Goal: Transaction & Acquisition: Purchase product/service

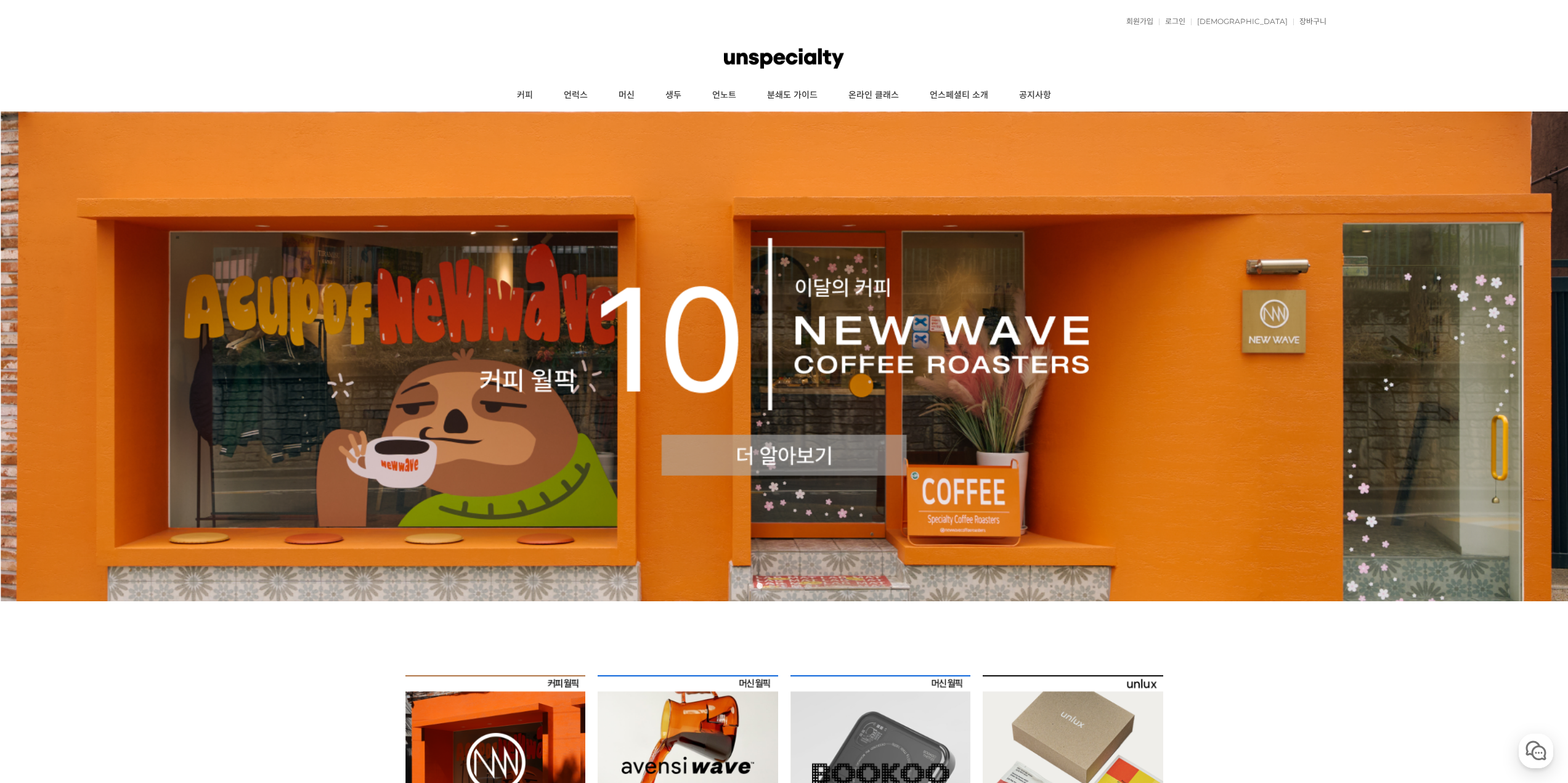
click at [799, 457] on img at bounding box center [784, 355] width 1568 height 489
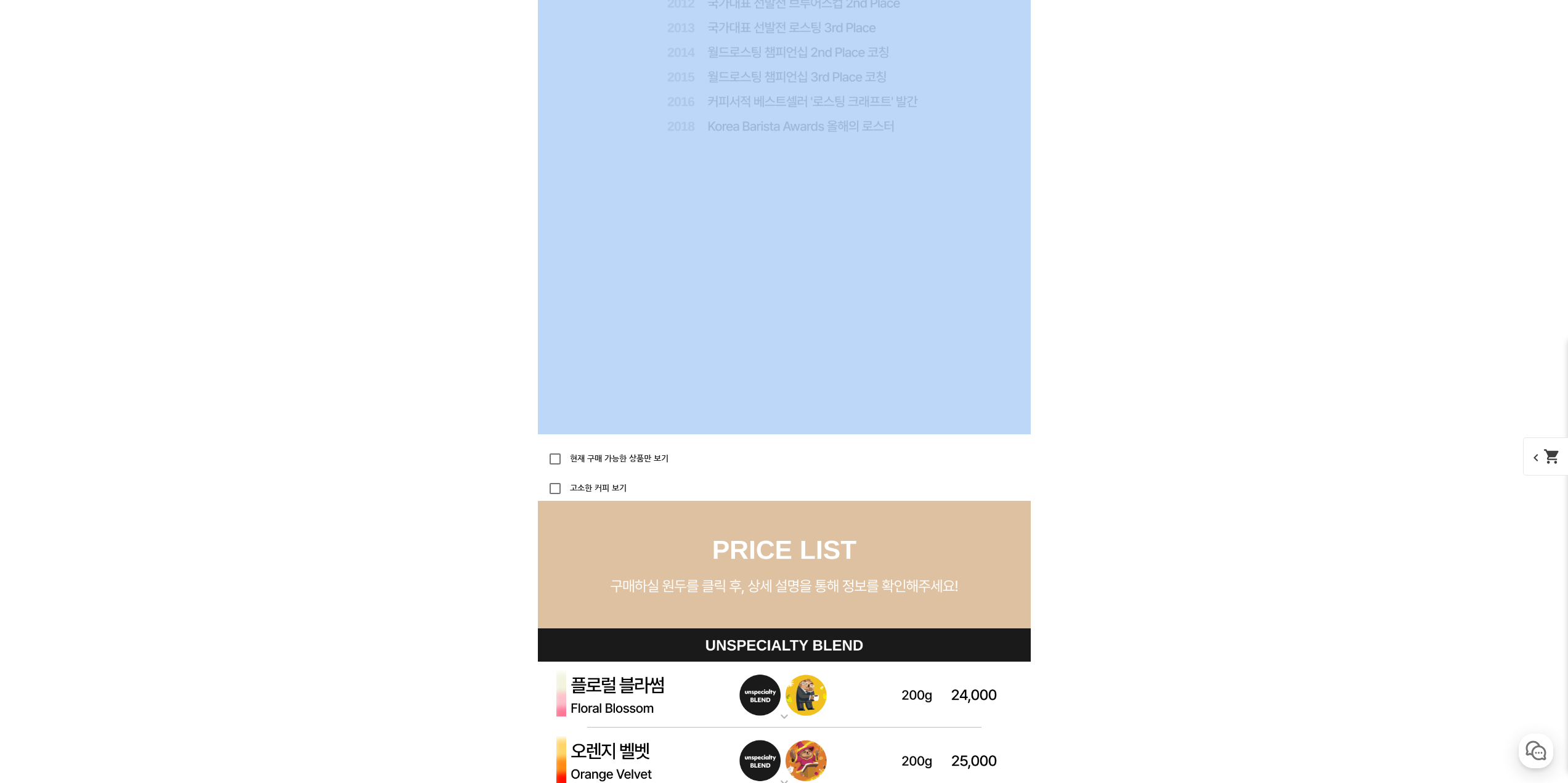
drag, startPoint x: 1567, startPoint y: 147, endPoint x: 1577, endPoint y: 216, distance: 69.7
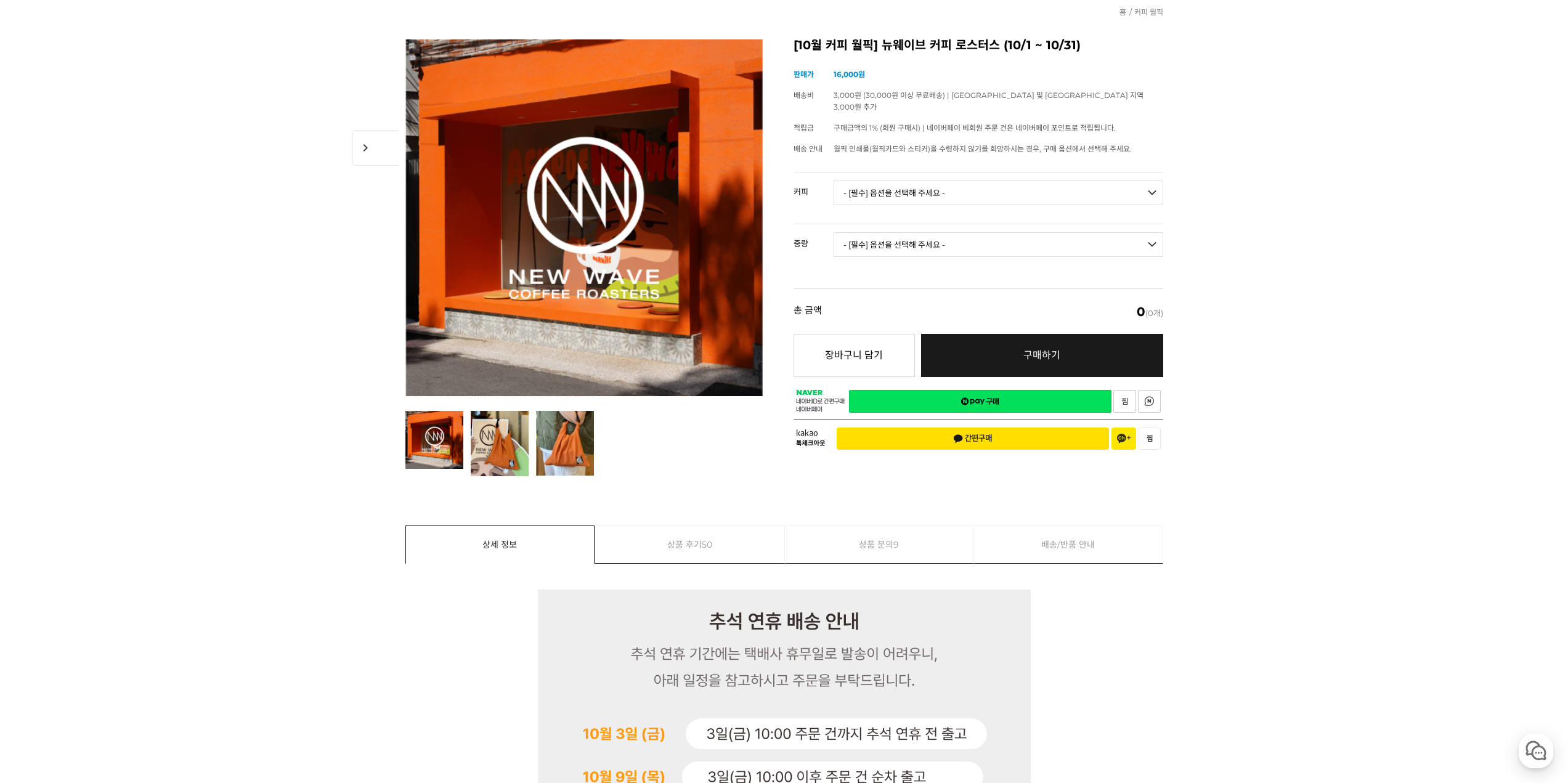
scroll to position [15, 0]
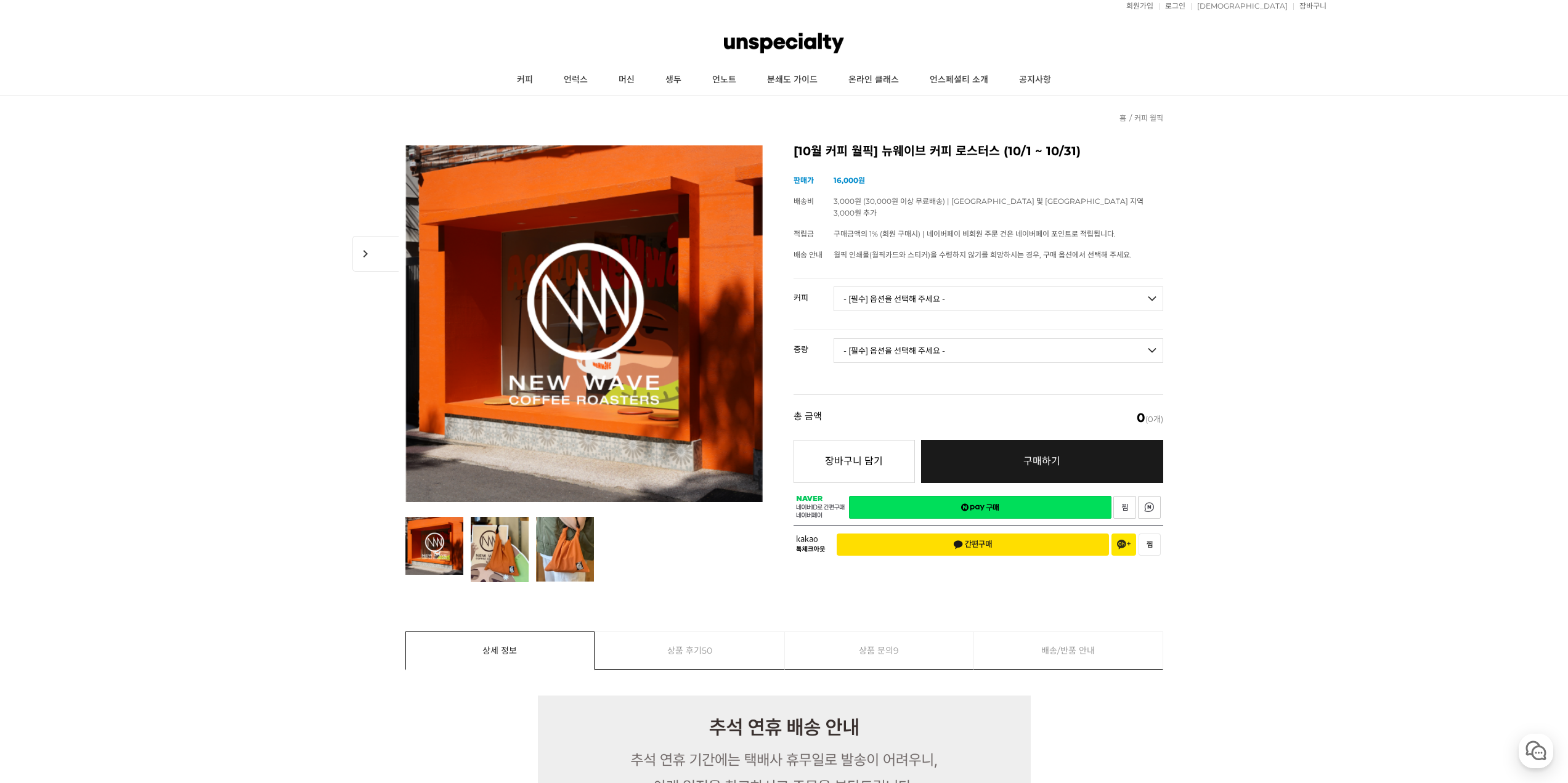
click at [1235, 11] on div "회원가입 로그인 주문조회 장바구니 최근본상품 고객센터 공지사항 상품 후기 상품 Q&A 월피커 게시판" at bounding box center [784, 6] width 1084 height 31
click at [1185, 6] on link "로그인" at bounding box center [1172, 6] width 27 height 7
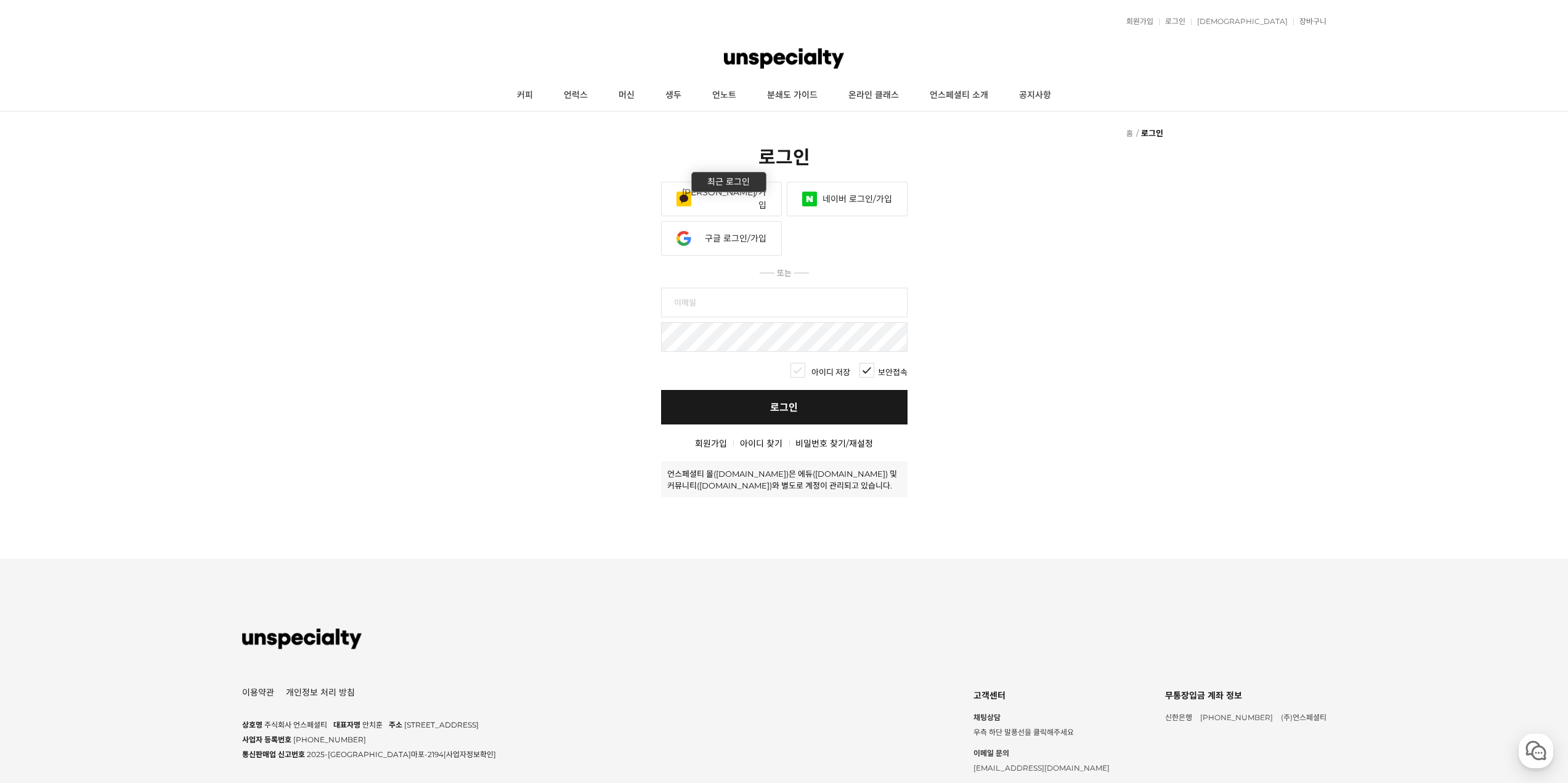
click at [864, 195] on link "네이버 로그인/가입" at bounding box center [847, 199] width 121 height 35
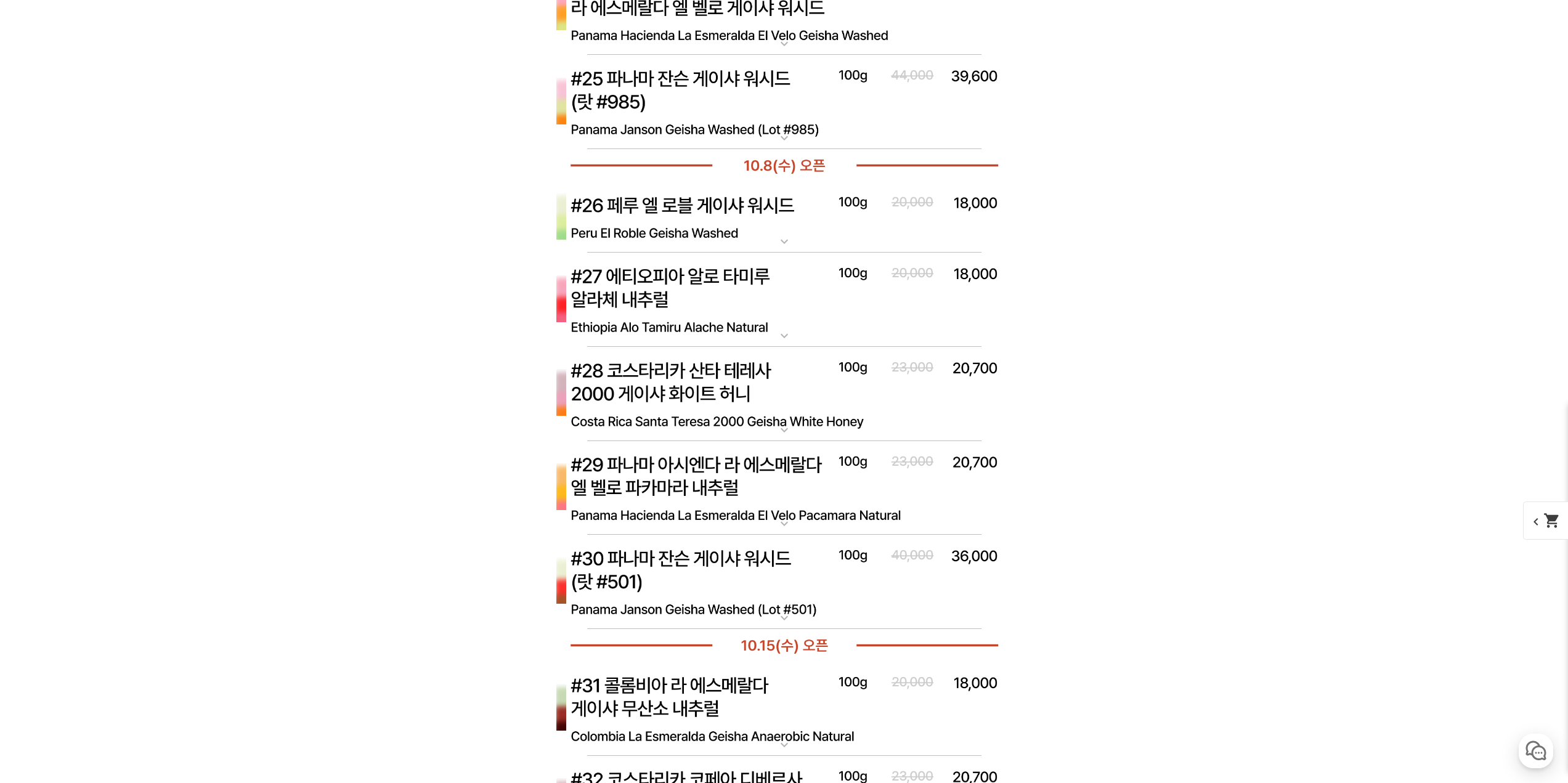
scroll to position [5495, 0]
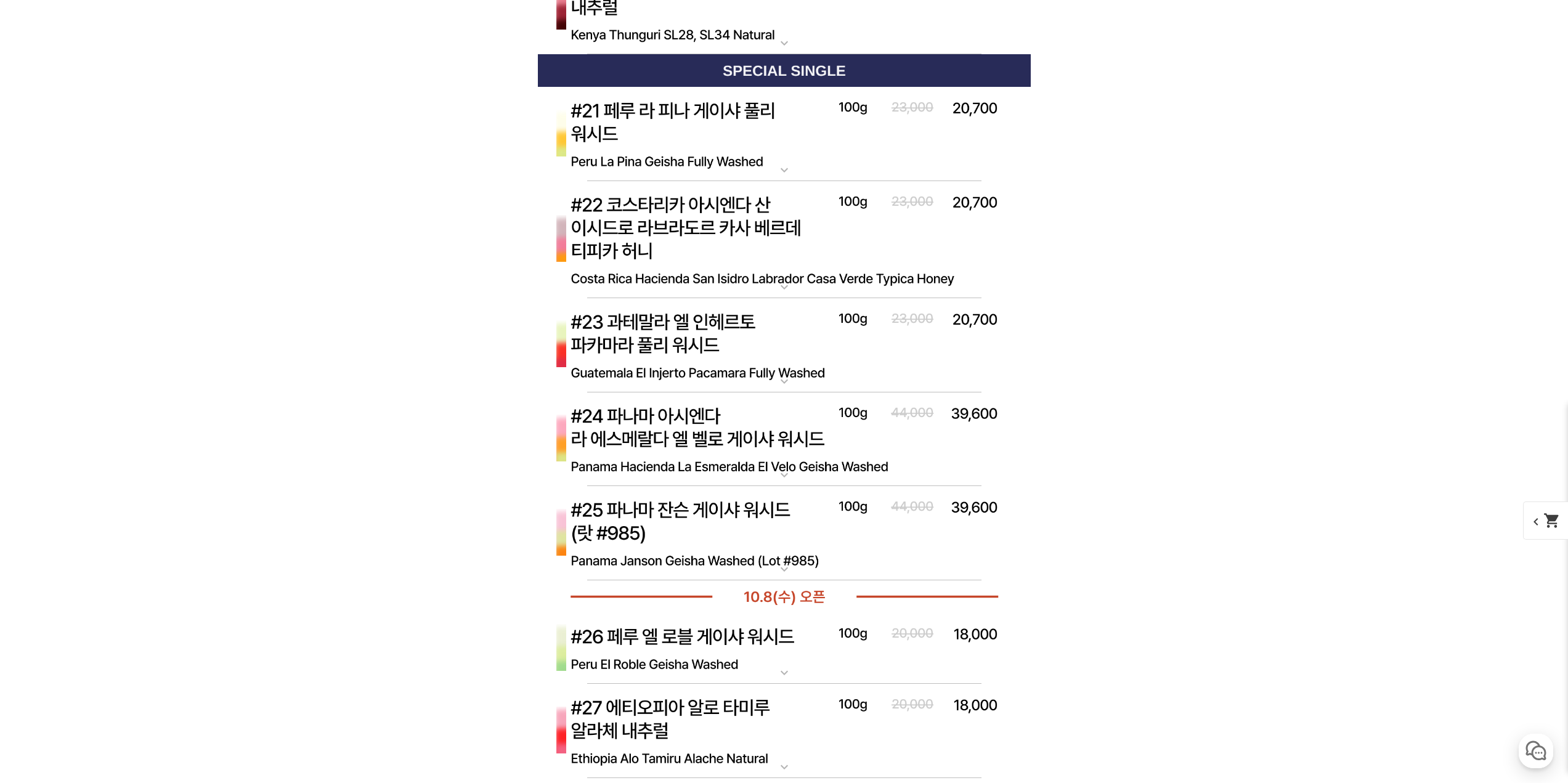
click at [868, 450] on img at bounding box center [785, 439] width 493 height 95
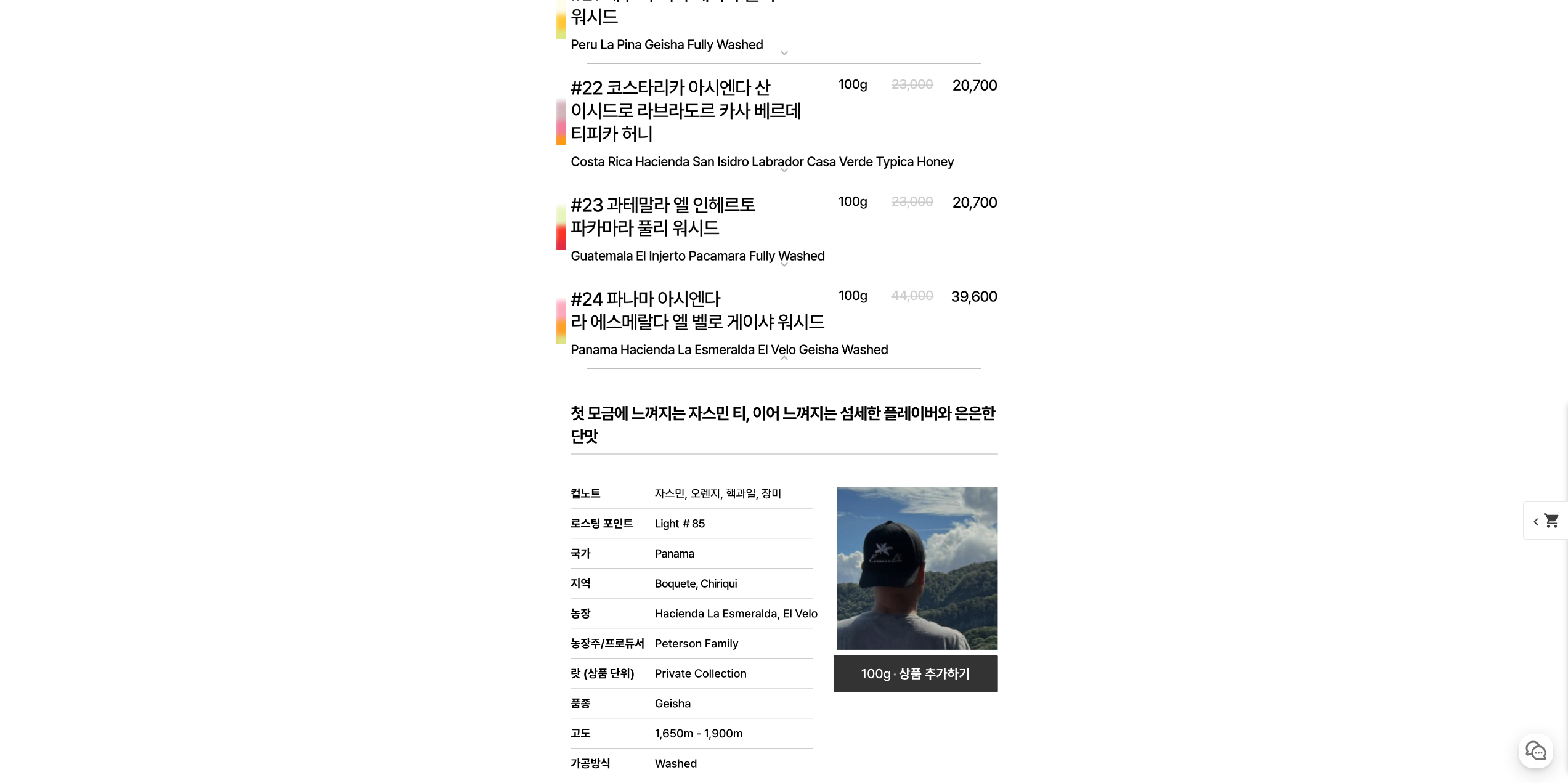
scroll to position [5864, 0]
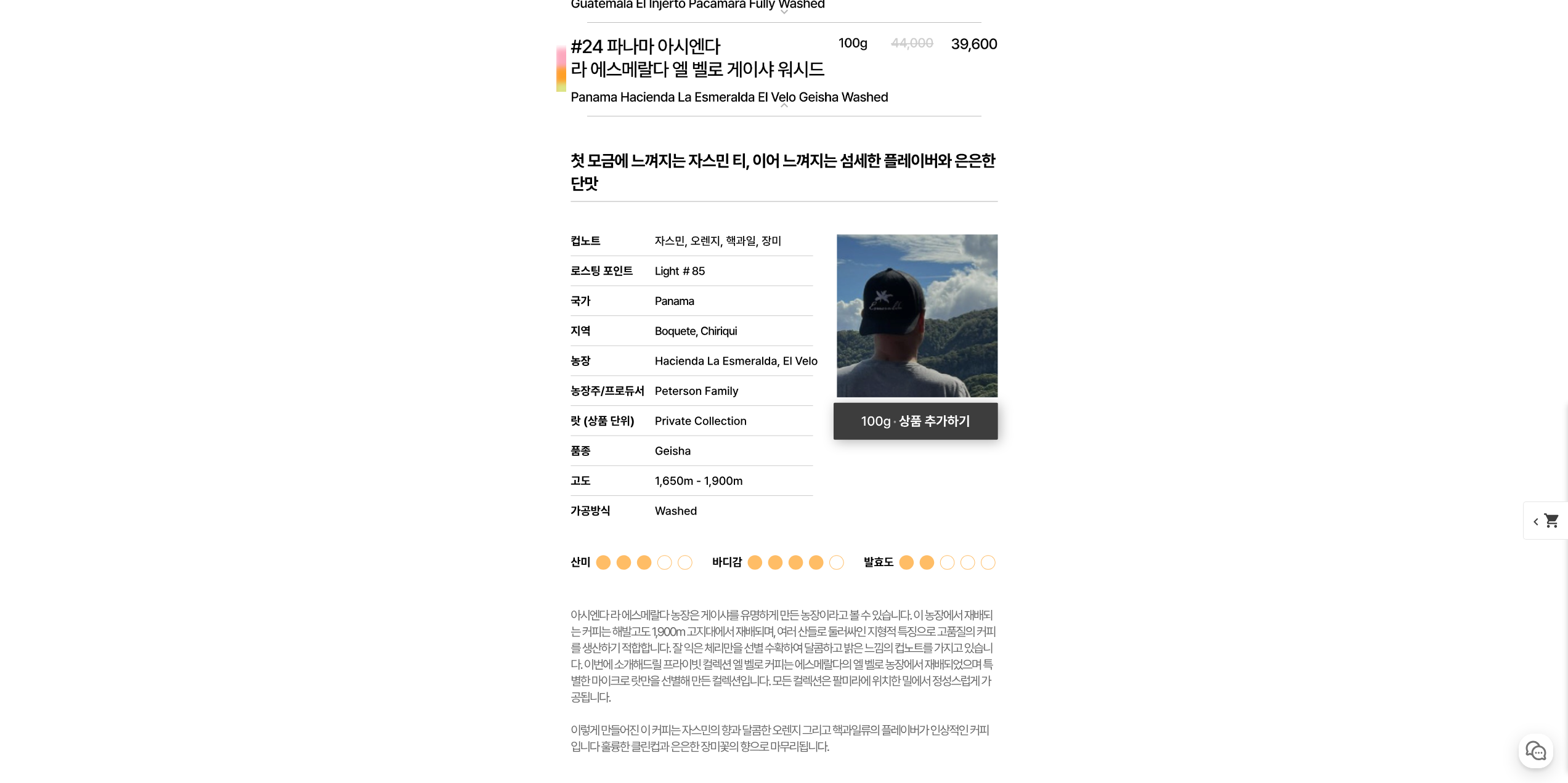
click at [964, 424] on rect at bounding box center [915, 421] width 164 height 37
select select "#24 파나마 아시엔다 라 에스메랄다 엘 벨로 게이샤 워시드"
select select "100g"
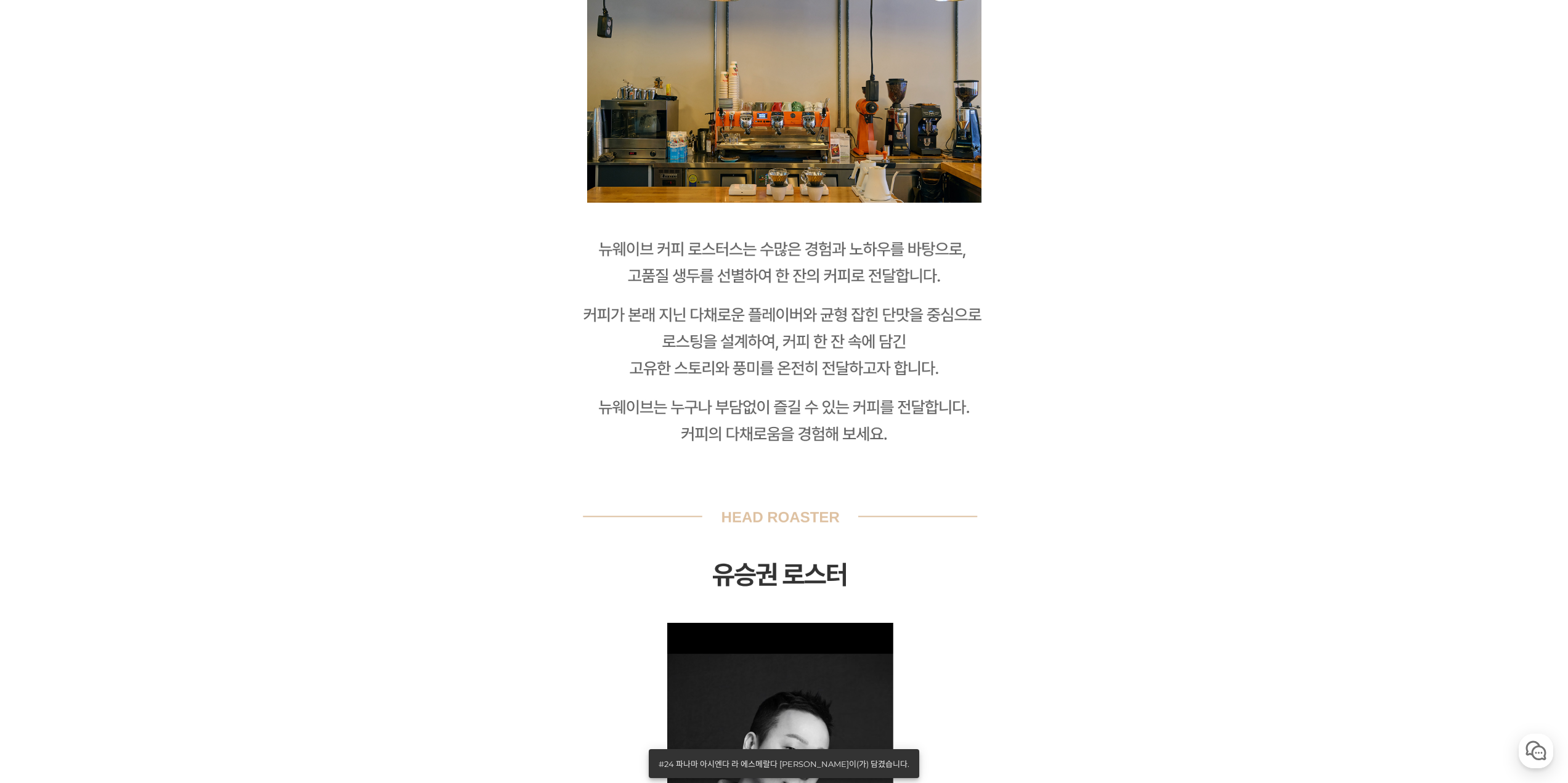
scroll to position [0, 0]
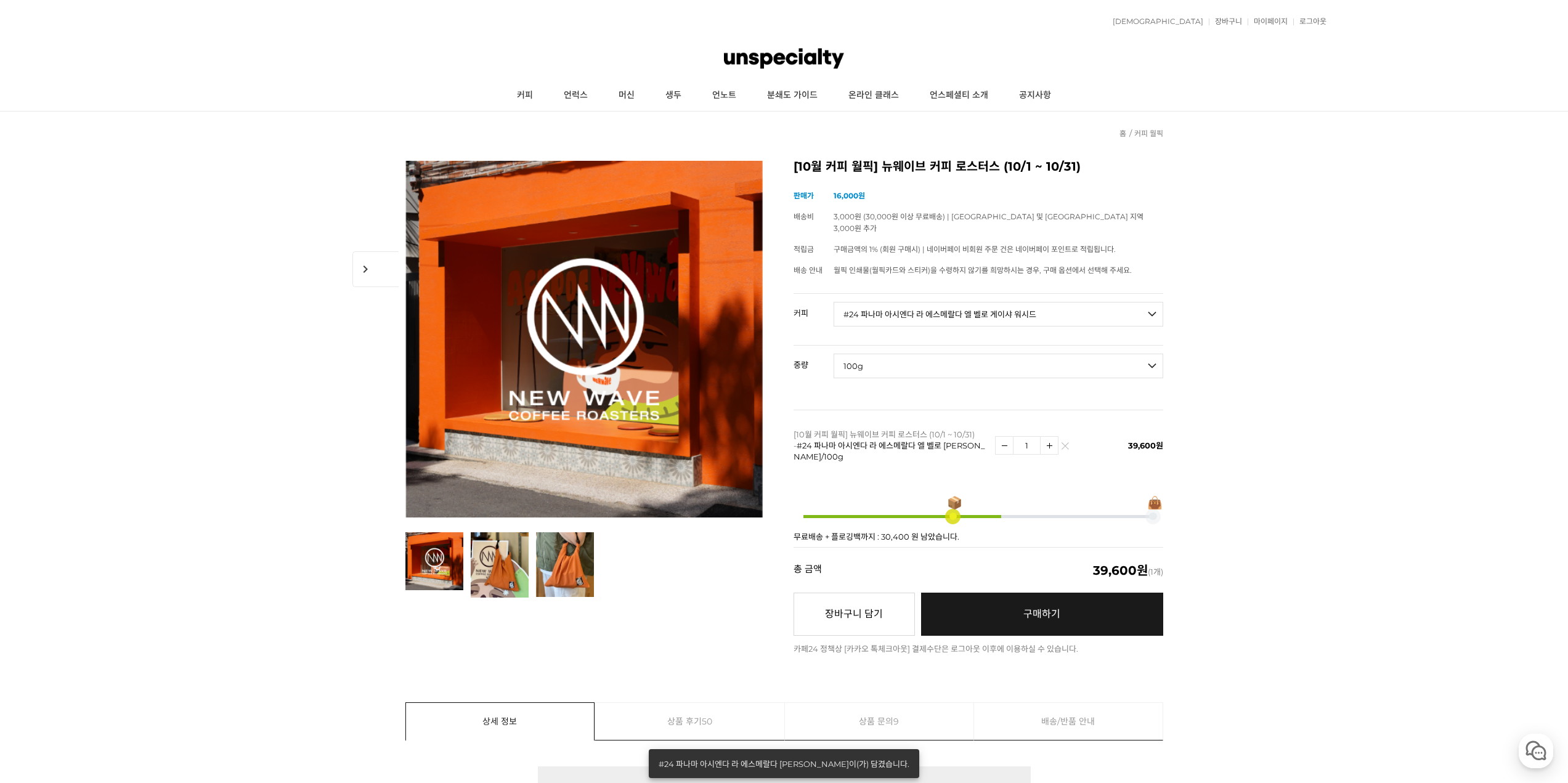
drag, startPoint x: 1261, startPoint y: 548, endPoint x: 1204, endPoint y: 206, distance: 346.7
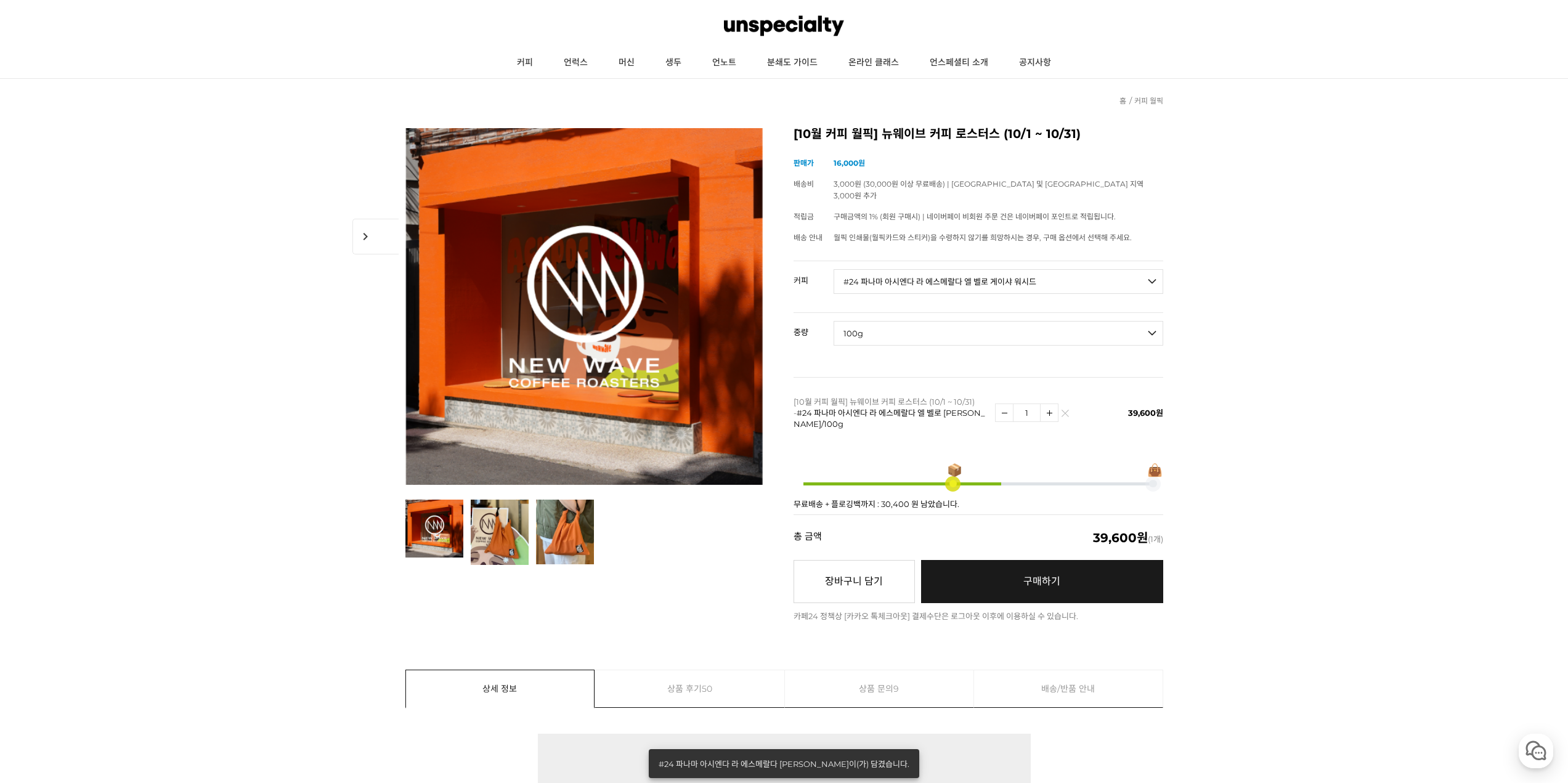
scroll to position [62, 0]
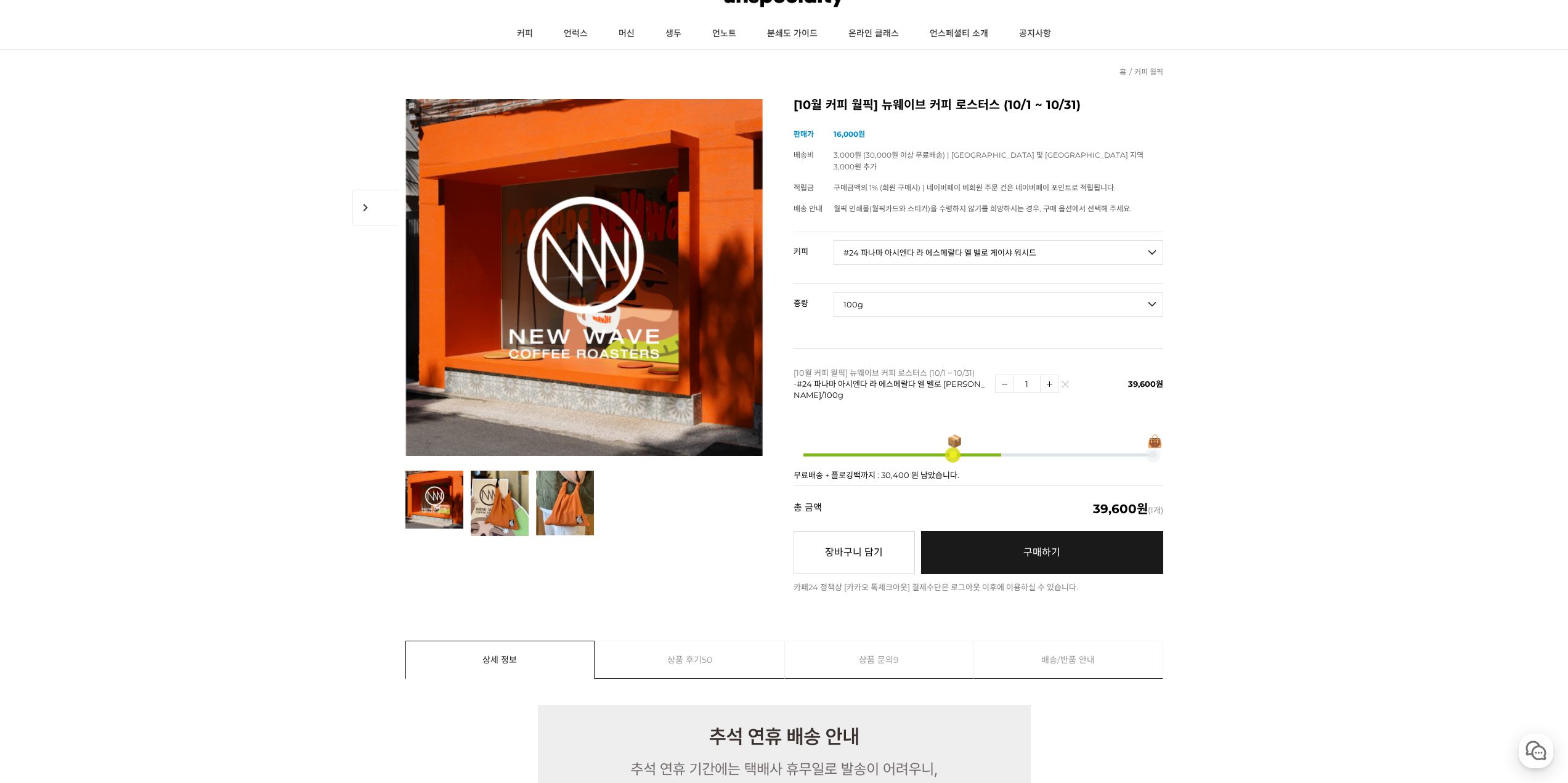
click at [1029, 546] on span "구매하기" at bounding box center [1042, 552] width 37 height 12
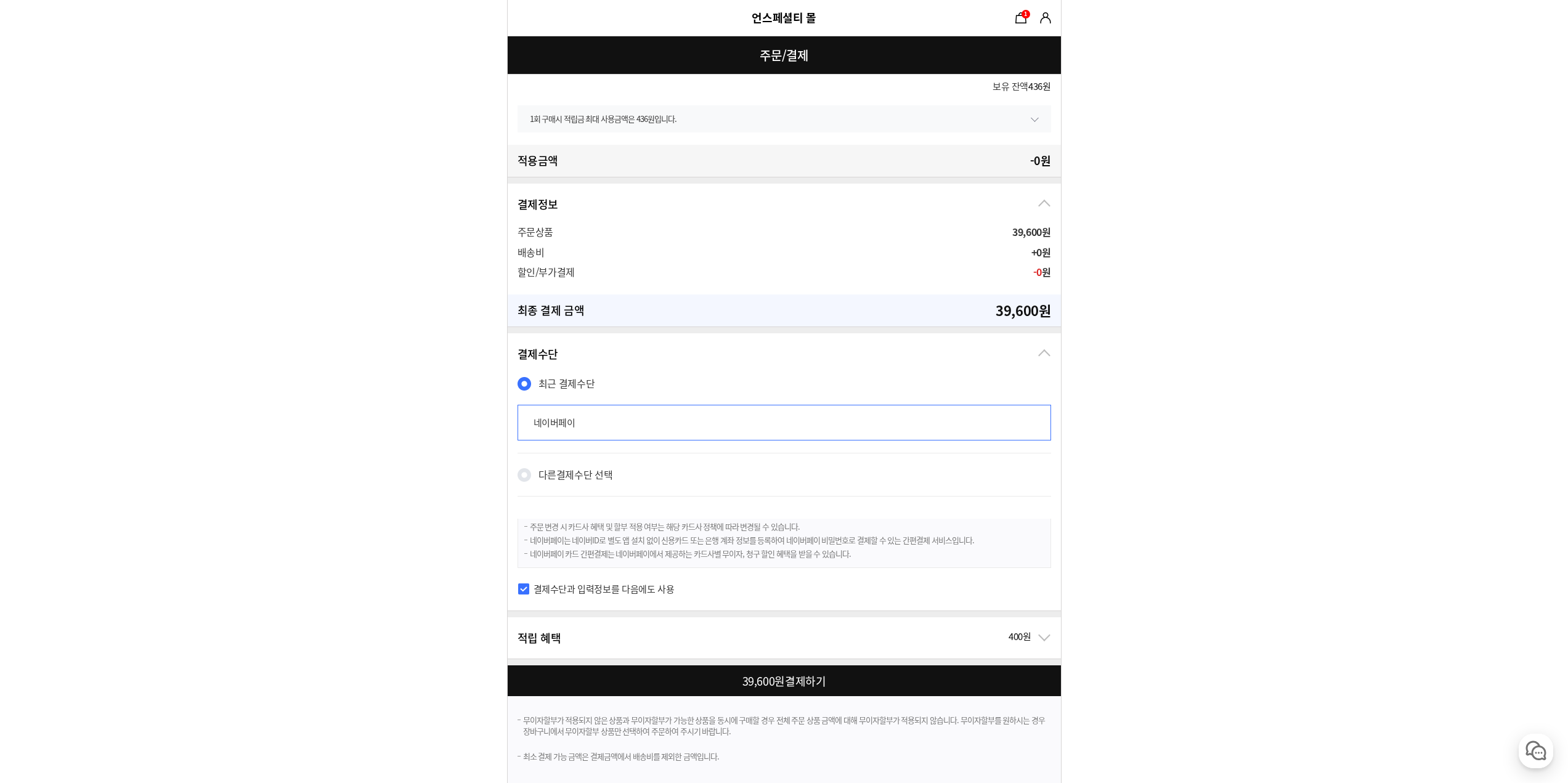
scroll to position [477, 0]
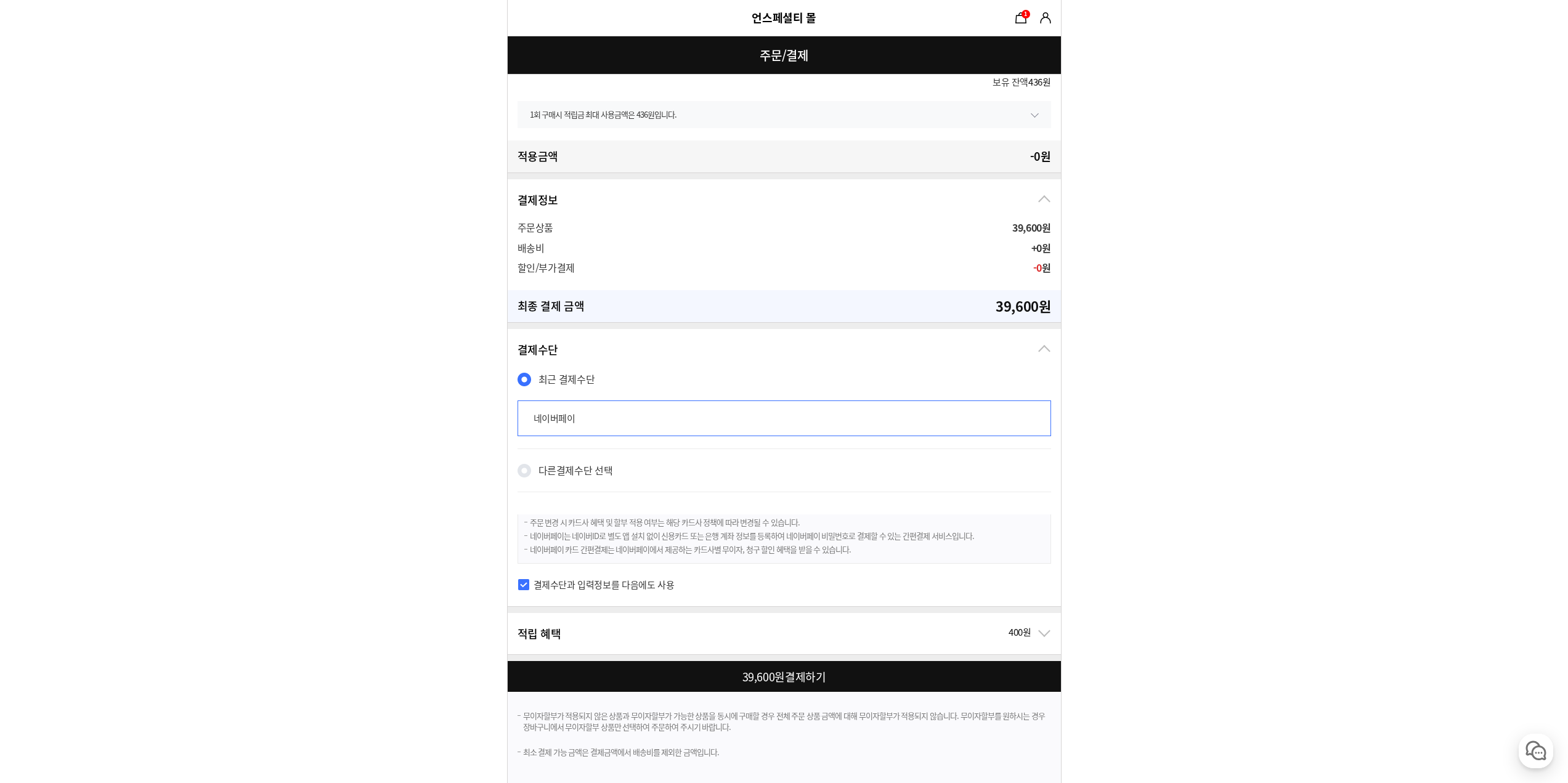
click at [760, 681] on div at bounding box center [787, 676] width 558 height 31
checkbox input "true"
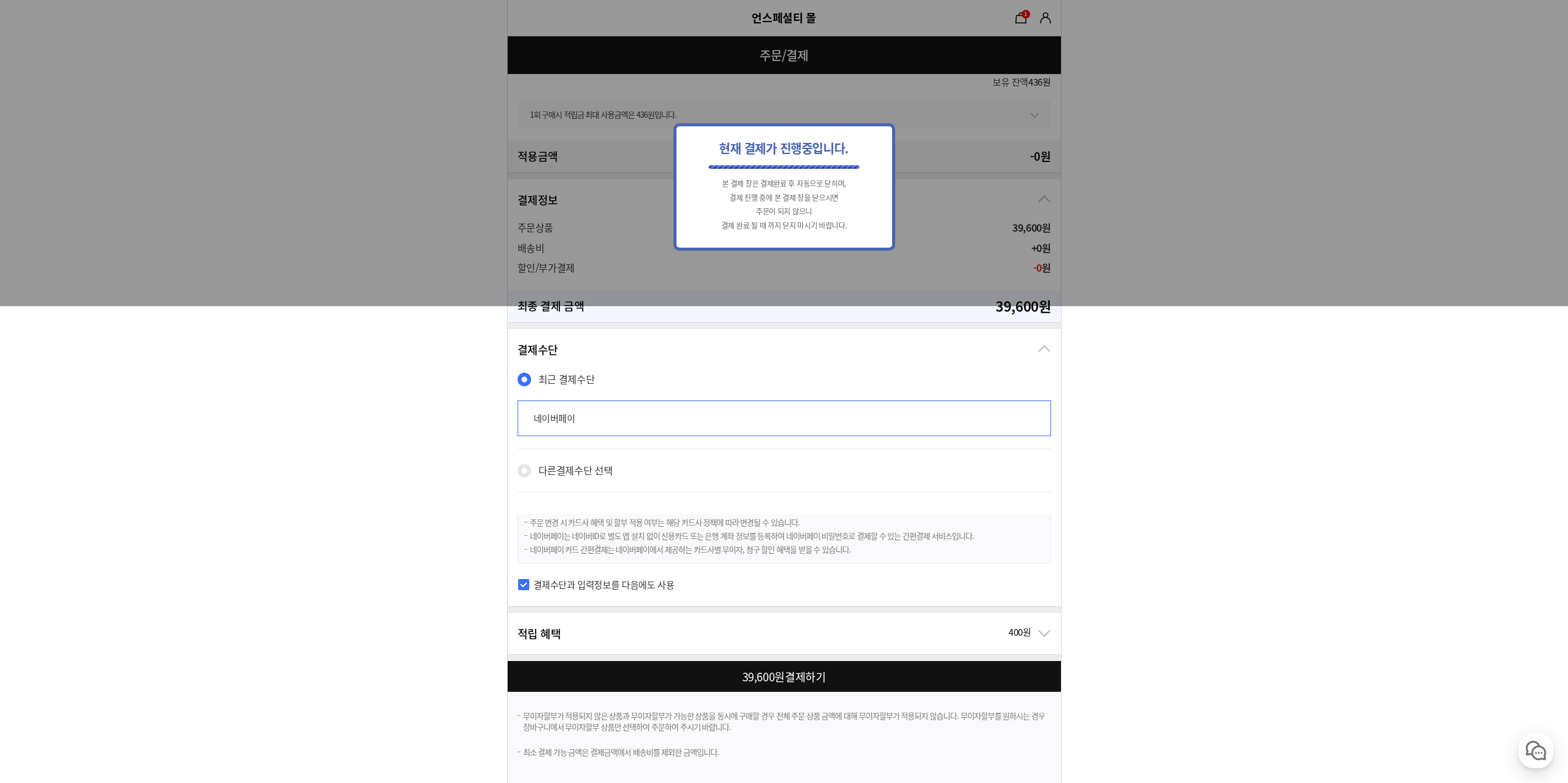
scroll to position [0, 0]
